Goal: Task Accomplishment & Management: Use online tool/utility

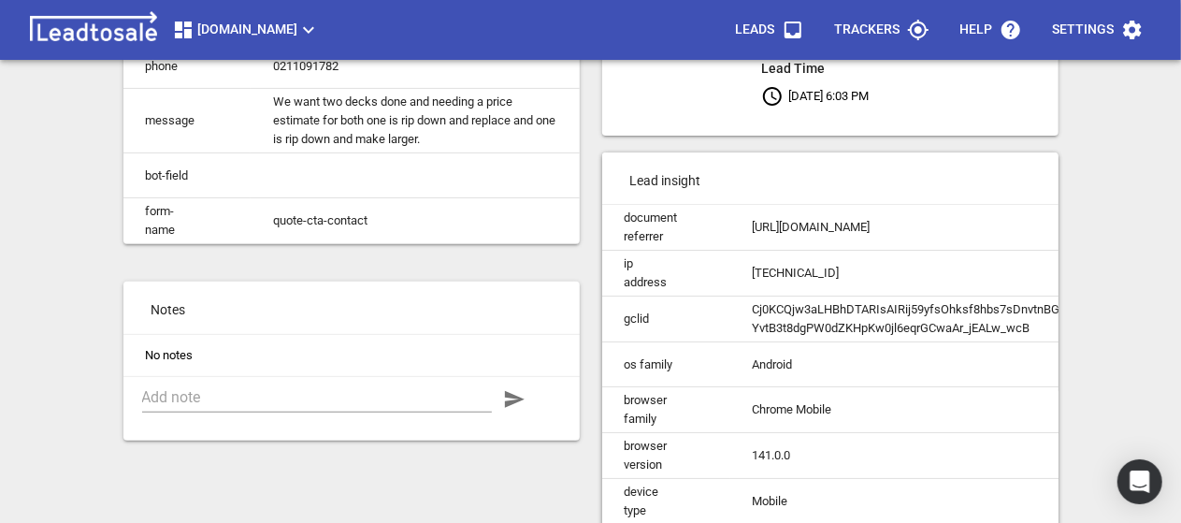
scroll to position [280, 0]
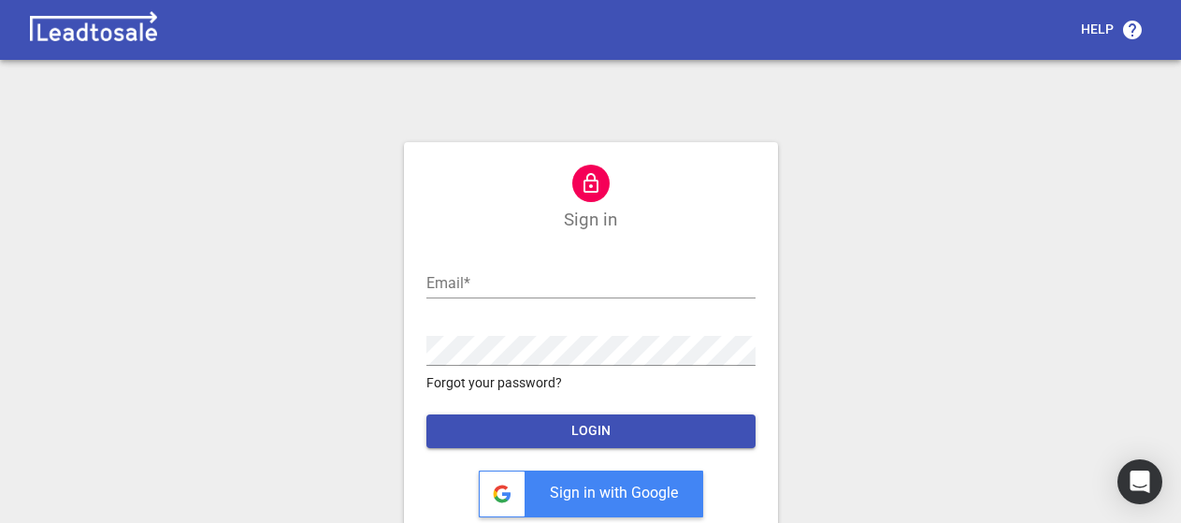
scroll to position [17, 0]
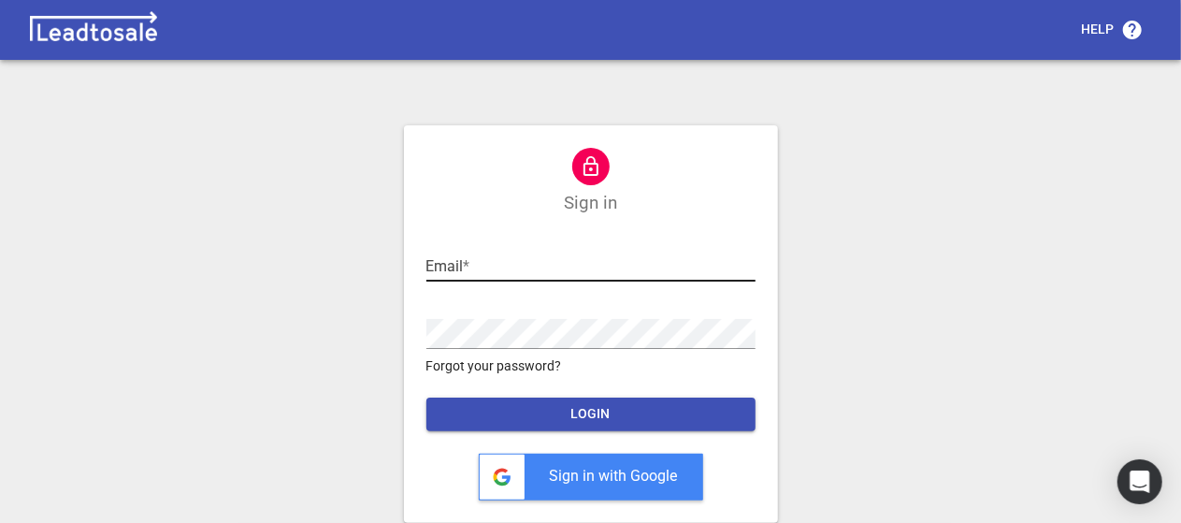
click at [507, 270] on input "text" at bounding box center [590, 267] width 329 height 30
type input "ross@design2renovate.co.nz"
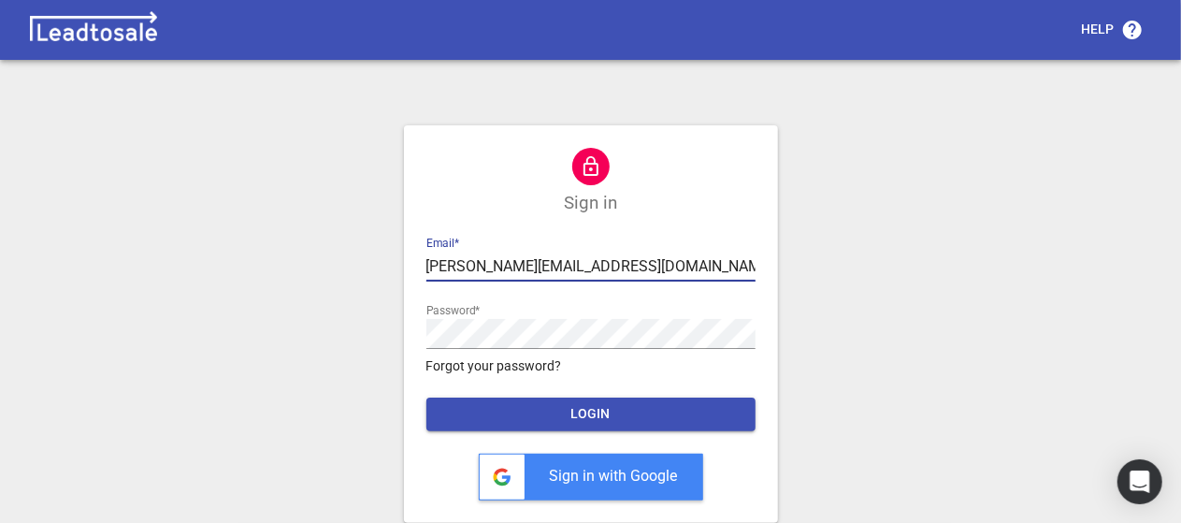
scroll to position [0, 0]
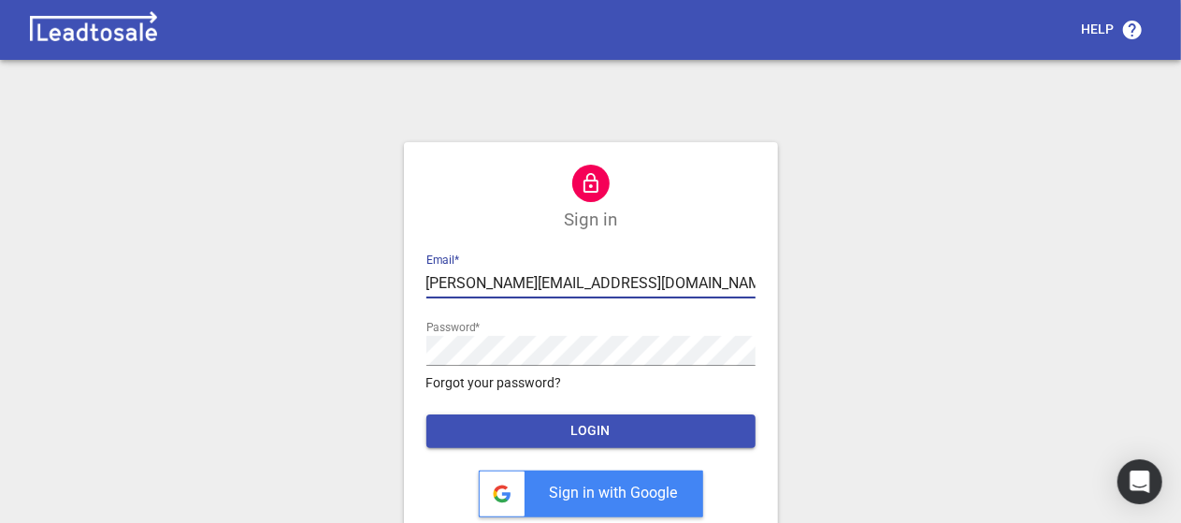
click at [607, 427] on span "LOGIN" at bounding box center [590, 431] width 299 height 19
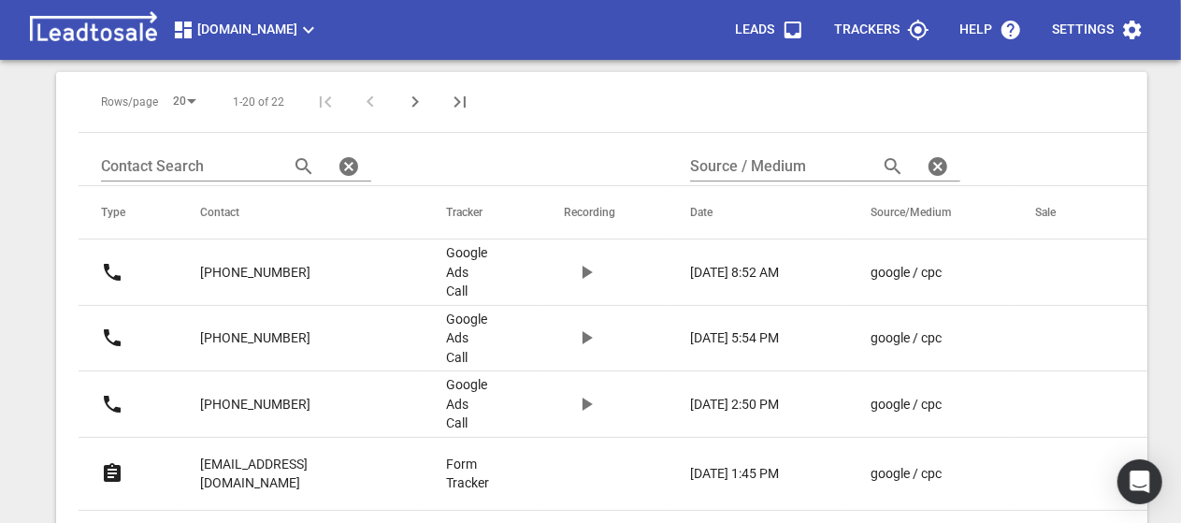
scroll to position [467, 0]
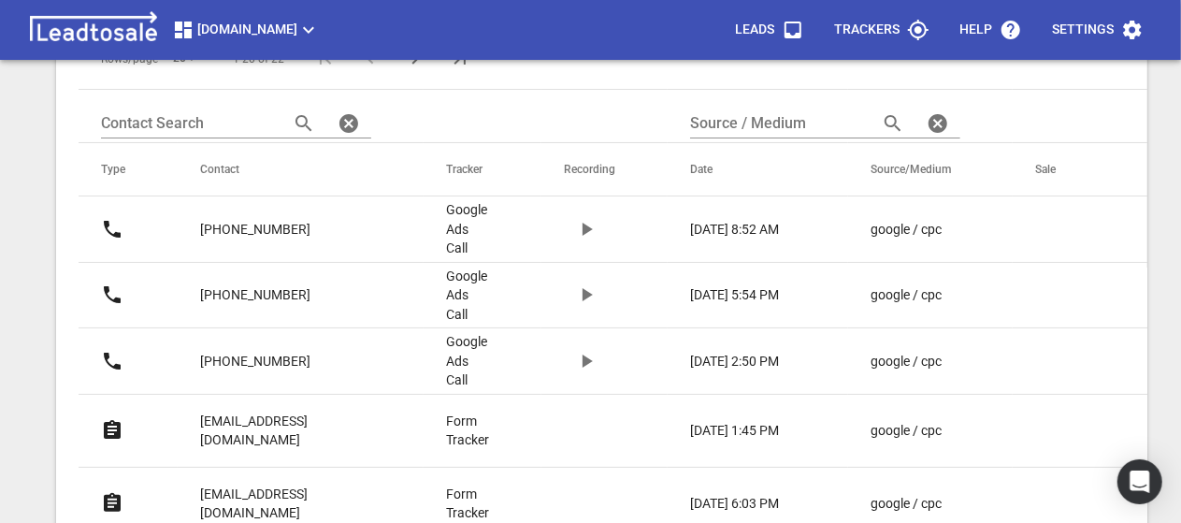
click at [241, 227] on p "+6421532970" at bounding box center [255, 230] width 110 height 20
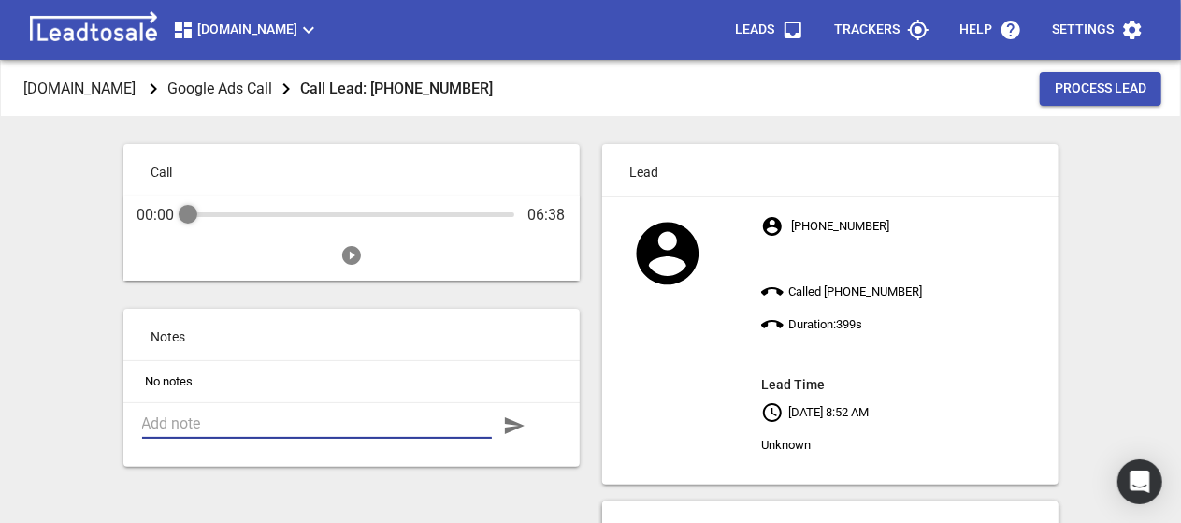
click at [239, 424] on textarea at bounding box center [317, 423] width 350 height 18
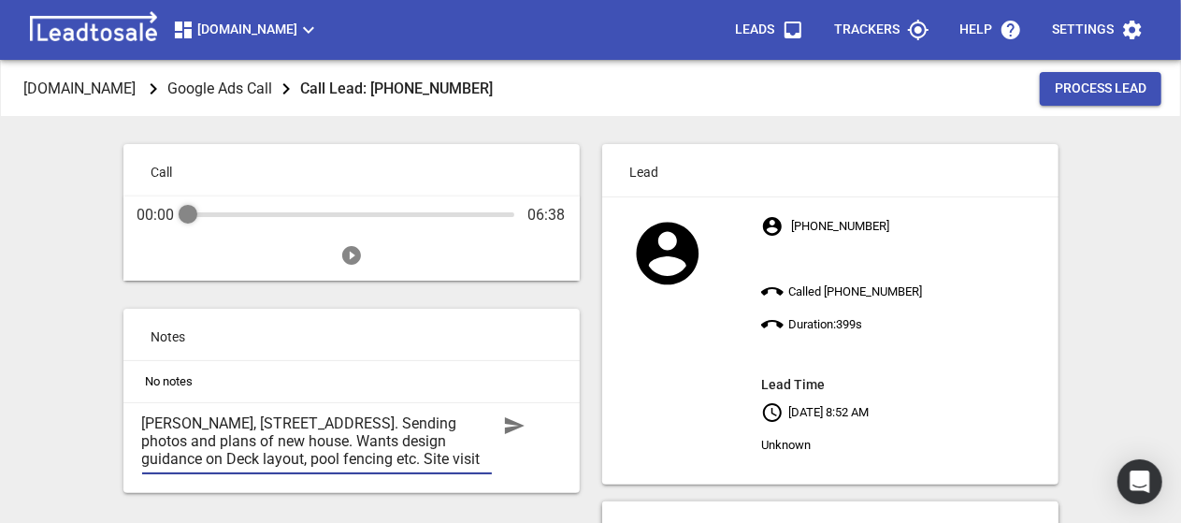
type textarea "Steven Copley, 9 Albury Ave, Epsom. Sending photos and plans of new house. Want…"
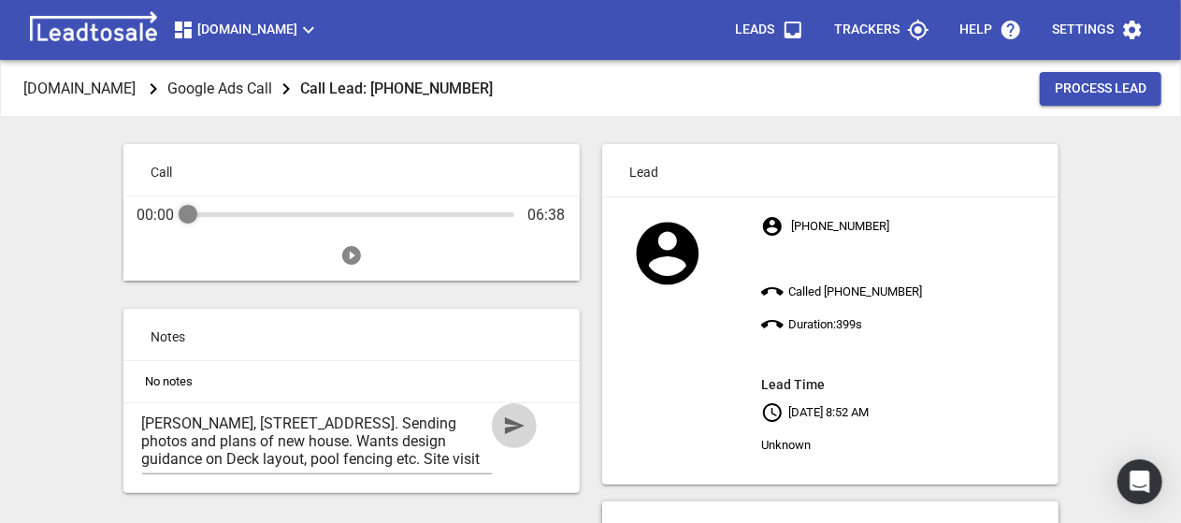
click at [516, 427] on icon "button" at bounding box center [515, 425] width 20 height 17
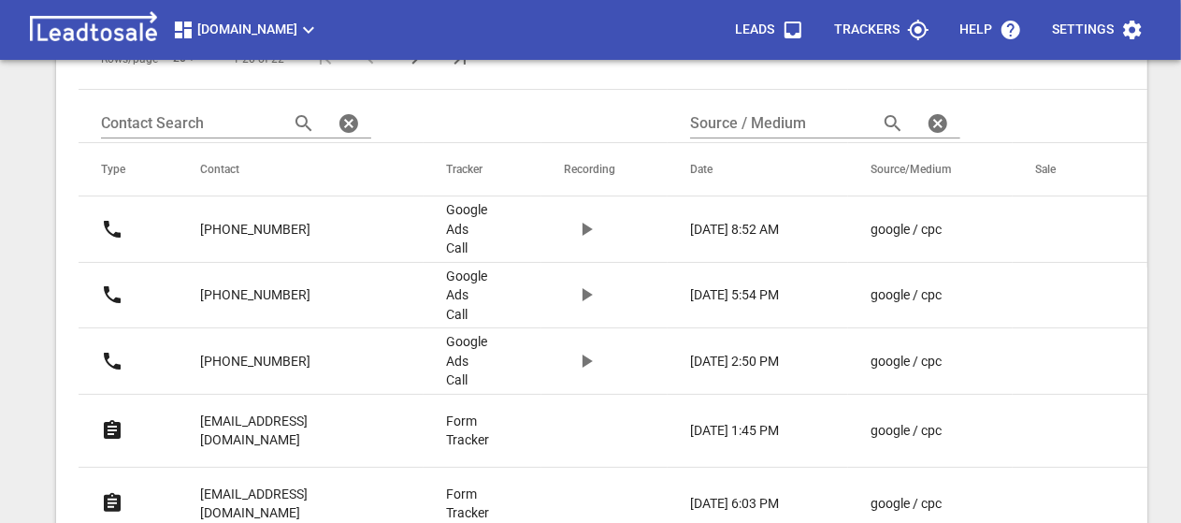
scroll to position [467, 0]
click at [260, 291] on p "[PHONE_NUMBER]" at bounding box center [255, 295] width 110 height 20
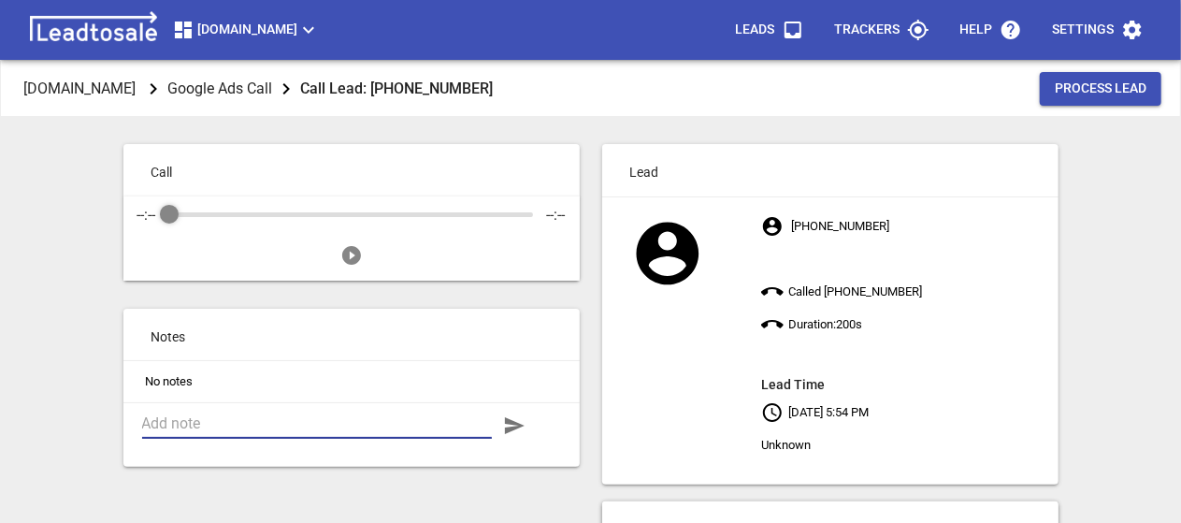
click at [247, 424] on textarea at bounding box center [317, 423] width 350 height 18
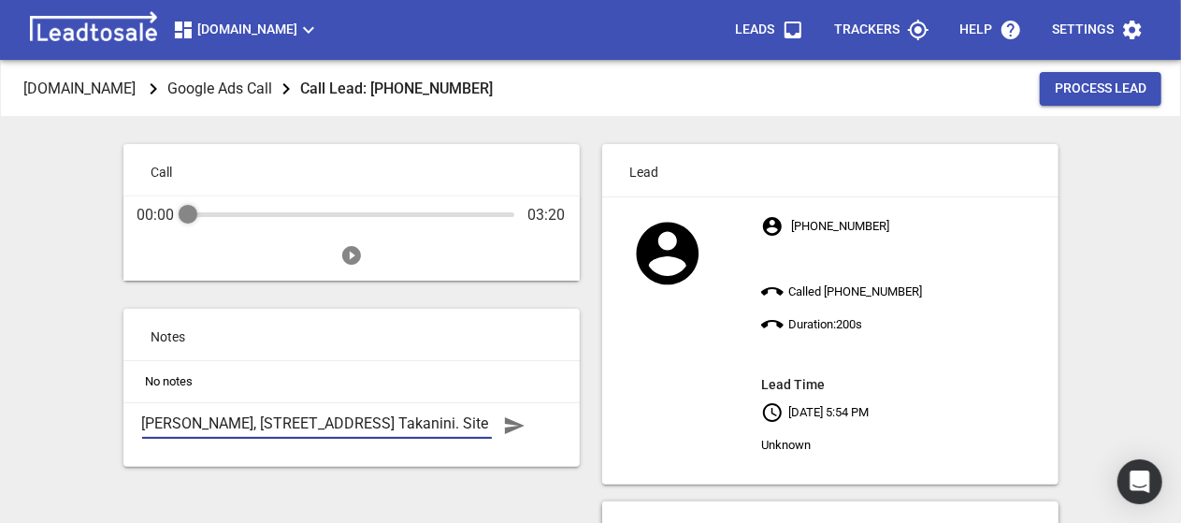
click at [406, 424] on textarea "Janet, 4 Figaro Cres. Takanini. Site visit after" at bounding box center [317, 423] width 350 height 18
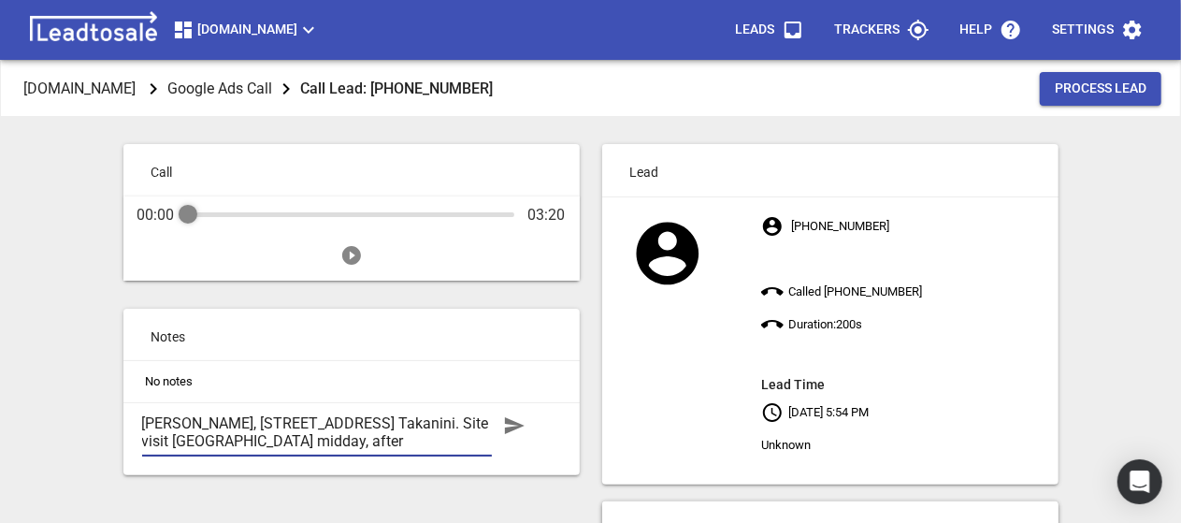
click at [327, 441] on textarea "Janet, 4 Figaro Cres. Takanini. Site visit Weds midday, after" at bounding box center [317, 432] width 350 height 36
type textarea "Janet, 4 Figaro Cres. Takanini. Site visit Weds midday, after Tyler visit."
click at [509, 432] on icon "button" at bounding box center [514, 425] width 22 height 22
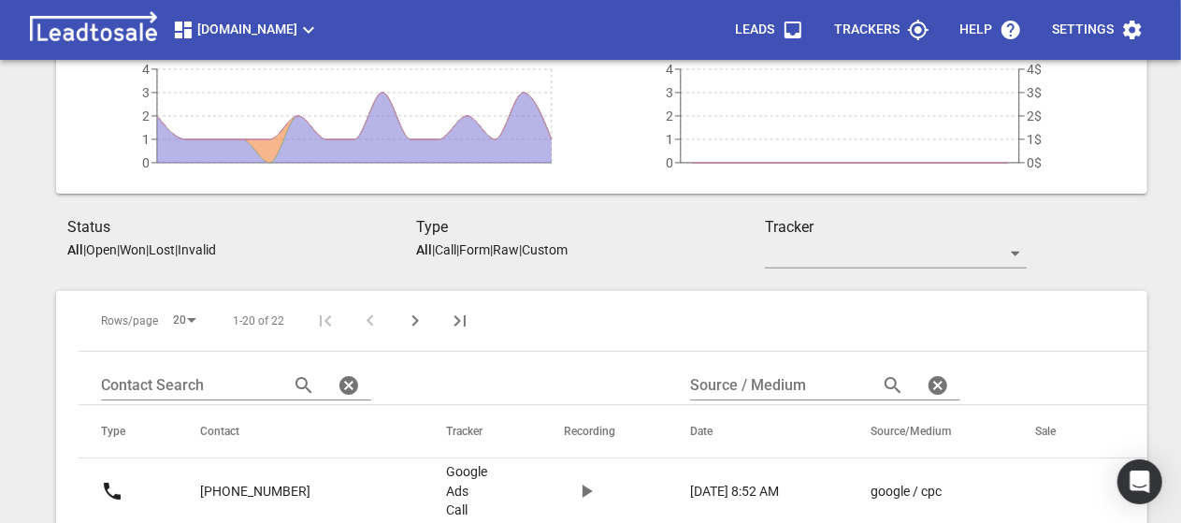
scroll to position [187, 0]
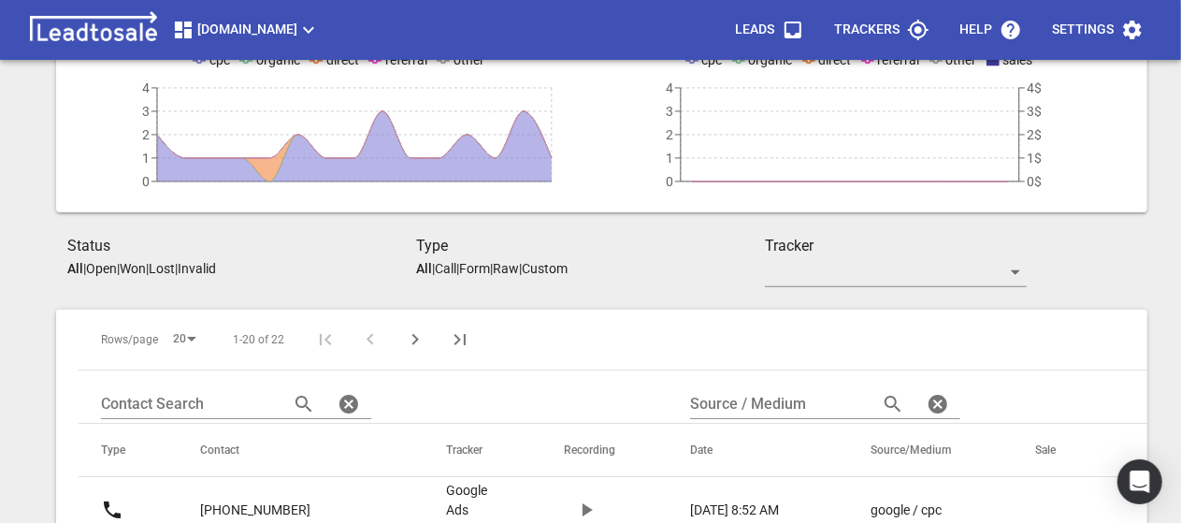
click at [107, 269] on p "Open" at bounding box center [101, 268] width 31 height 15
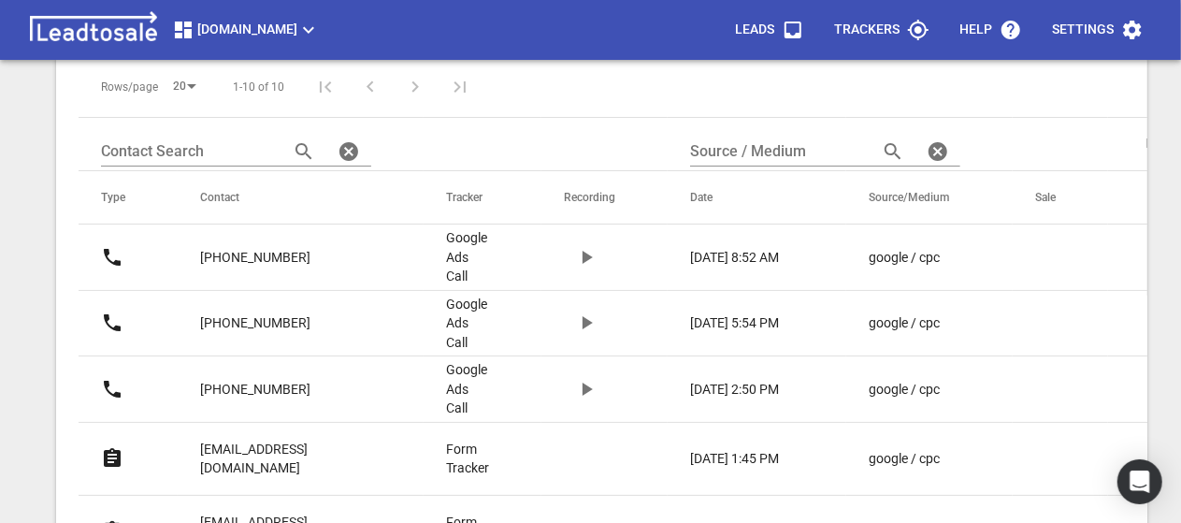
scroll to position [467, 0]
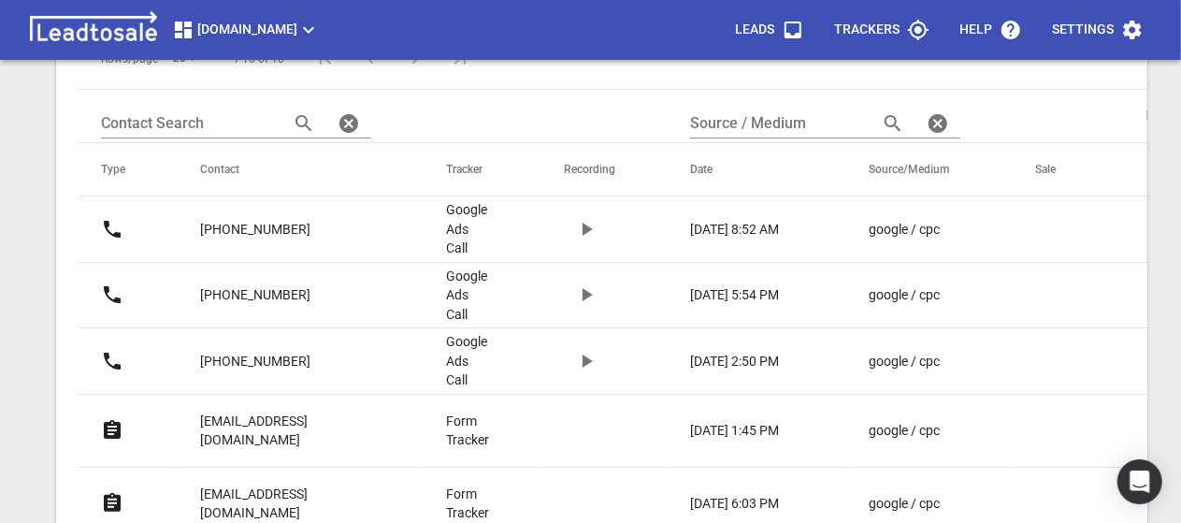
click at [273, 359] on p "[PHONE_NUMBER]" at bounding box center [255, 362] width 110 height 20
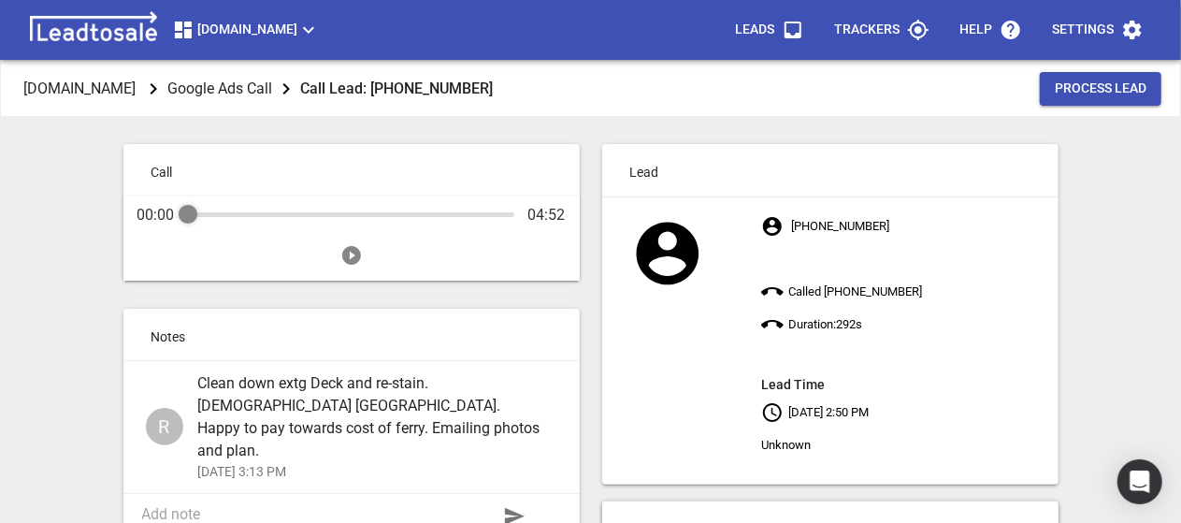
click at [237, 505] on textarea at bounding box center [317, 514] width 350 height 18
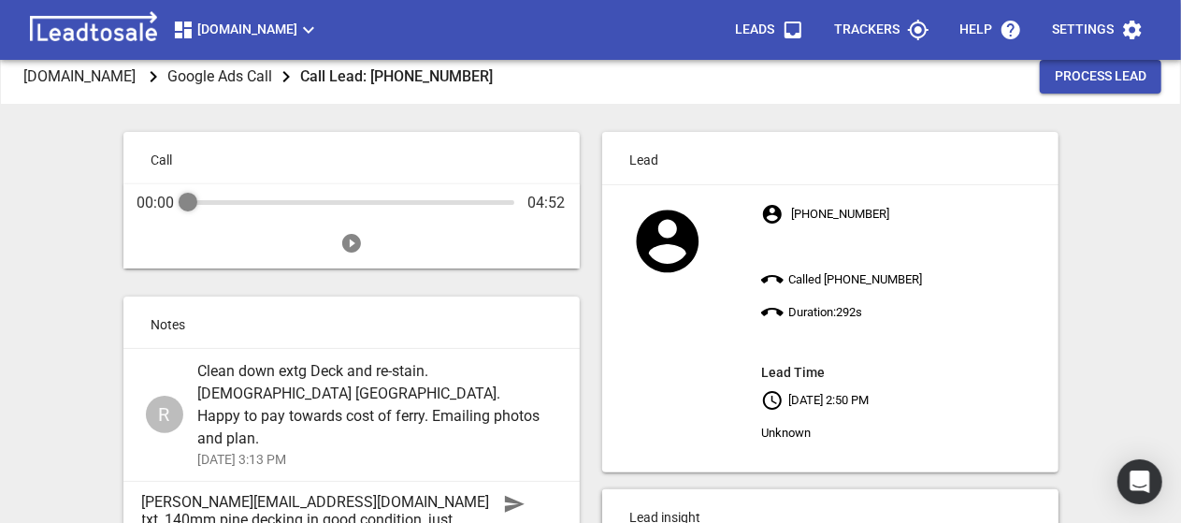
click at [167, 498] on textarea "[PERSON_NAME][EMAIL_ADDRESS][DOMAIN_NAME] txt, 140mm pine decking in good condi…" at bounding box center [317, 519] width 350 height 53
click at [193, 499] on textarea "[PERSON_NAME][EMAIL_ADDRESS][DOMAIN_NAME] txt, 107m140mm pine decking in good c…" at bounding box center [317, 519] width 350 height 53
click at [223, 499] on textarea "[PERSON_NAME][EMAIL_ADDRESS][DOMAIN_NAME] txt, 107sqm140mm pine decking in good…" at bounding box center [317, 519] width 350 height 53
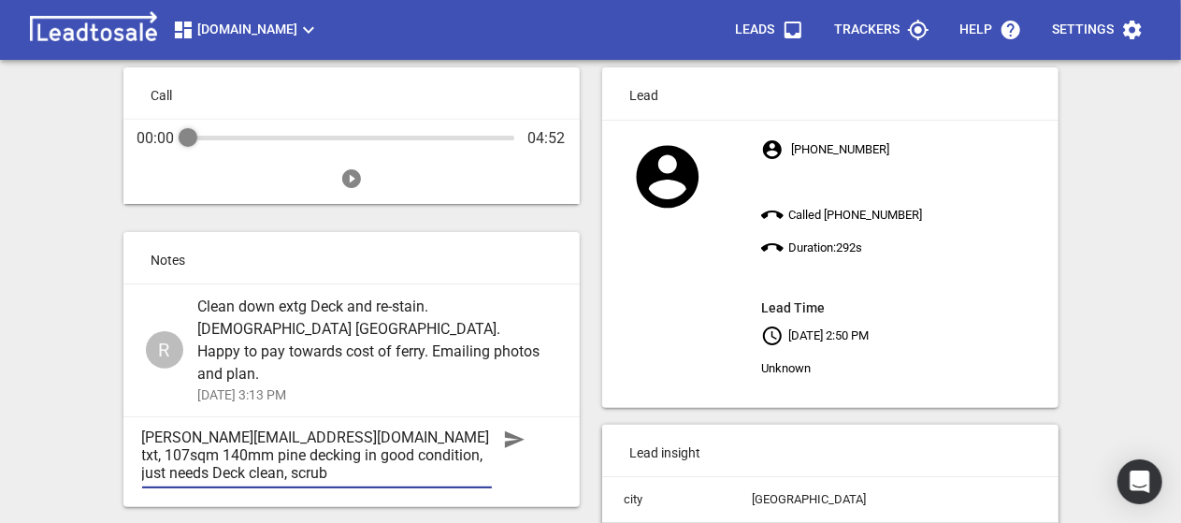
scroll to position [106, 0]
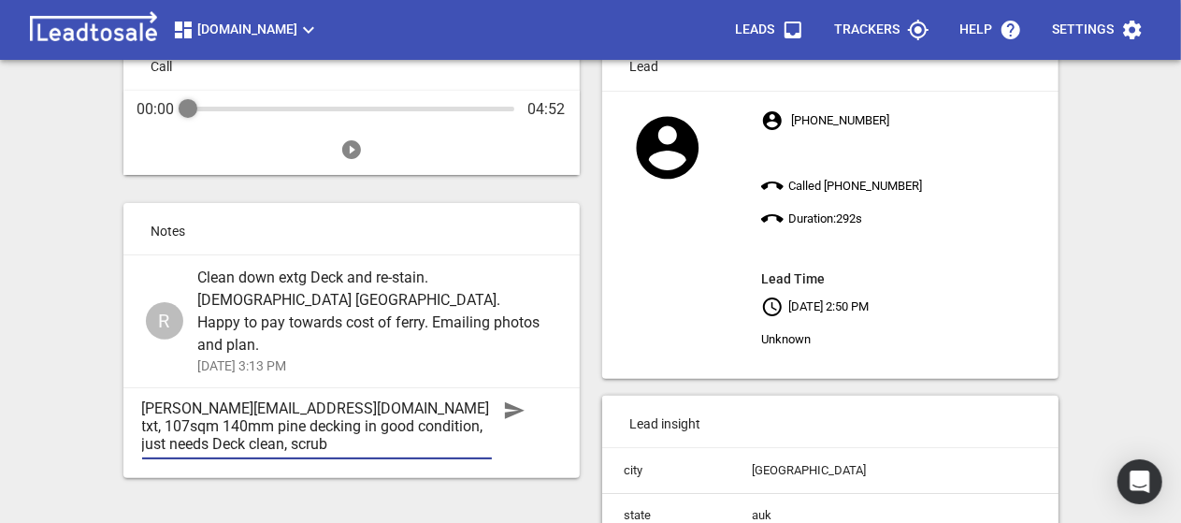
click at [338, 421] on textarea "[PERSON_NAME][EMAIL_ADDRESS][DOMAIN_NAME] txt, 107sqm 140mm pine decking in goo…" at bounding box center [317, 425] width 350 height 53
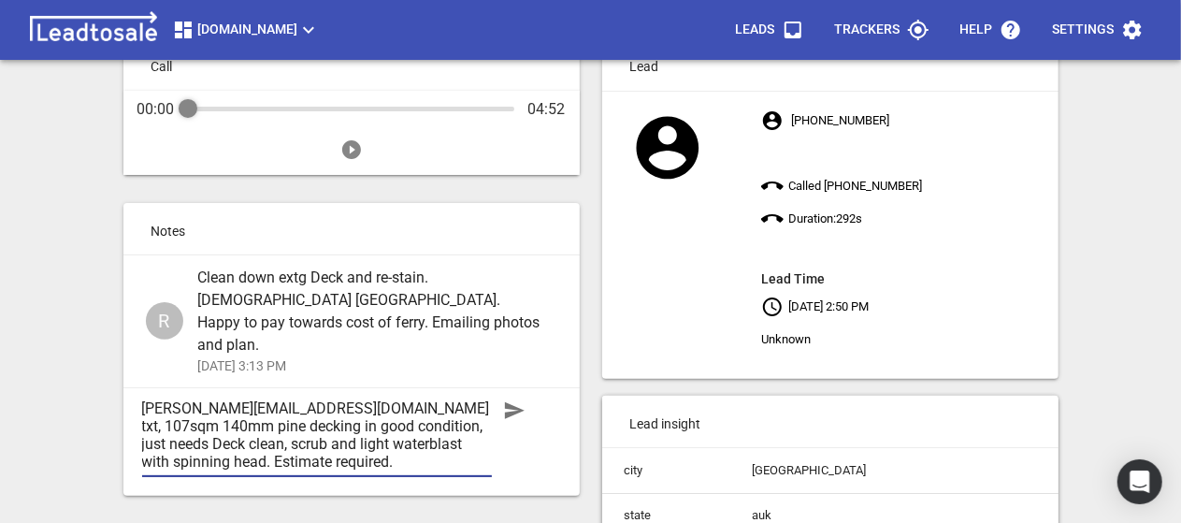
type textarea "[PERSON_NAME][EMAIL_ADDRESS][DOMAIN_NAME] txt, 107sqm 140mm pine decking in goo…"
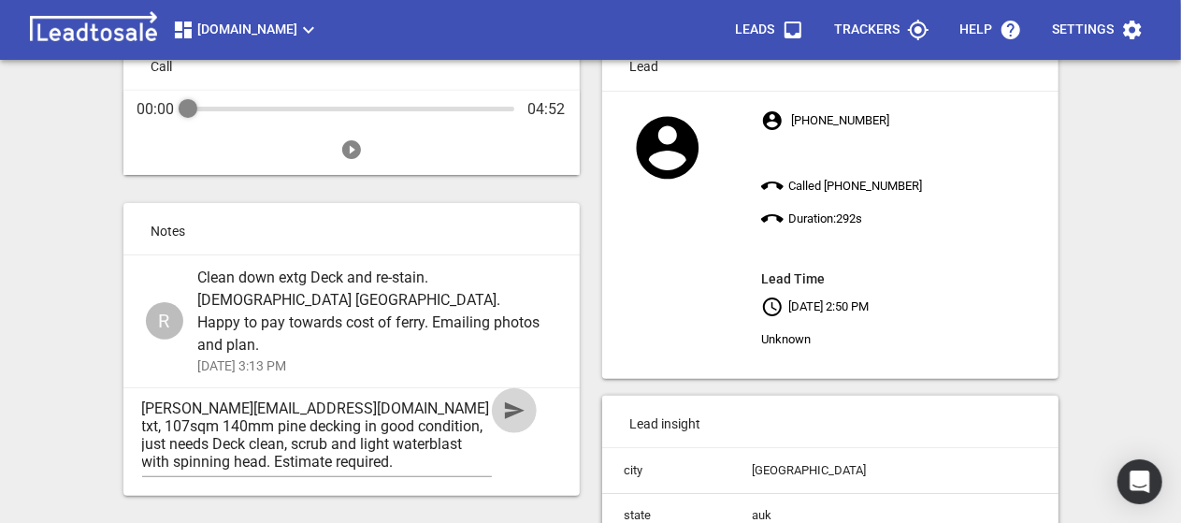
click at [512, 402] on icon "button" at bounding box center [515, 410] width 20 height 17
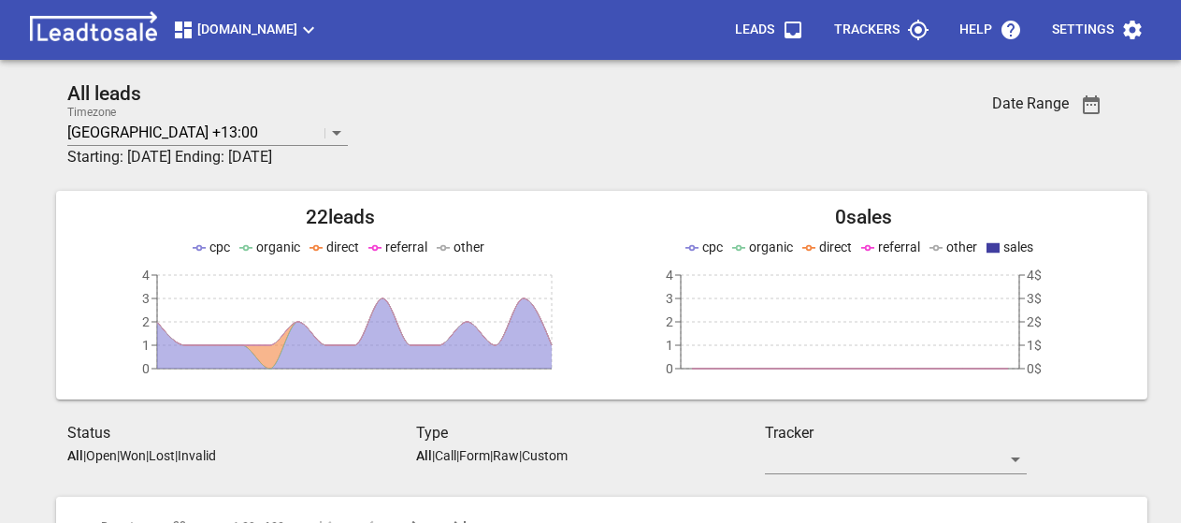
scroll to position [467, 0]
